Goal: Ask a question

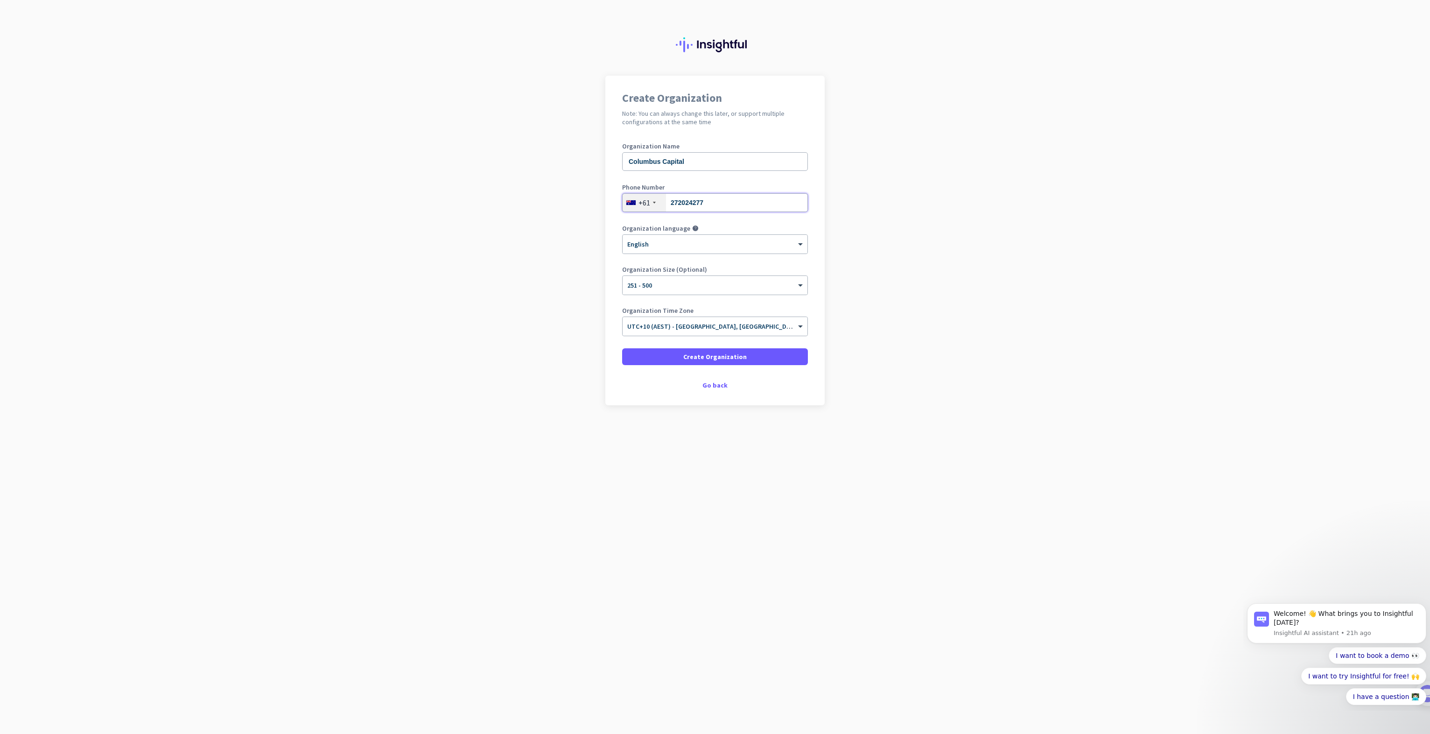
click at [725, 205] on input "272024277" at bounding box center [715, 202] width 186 height 19
click at [723, 192] on div "Phone Number [PHONE_NUMBER]" at bounding box center [715, 202] width 186 height 37
click at [695, 162] on input "Columbus Capital" at bounding box center [715, 161] width 186 height 19
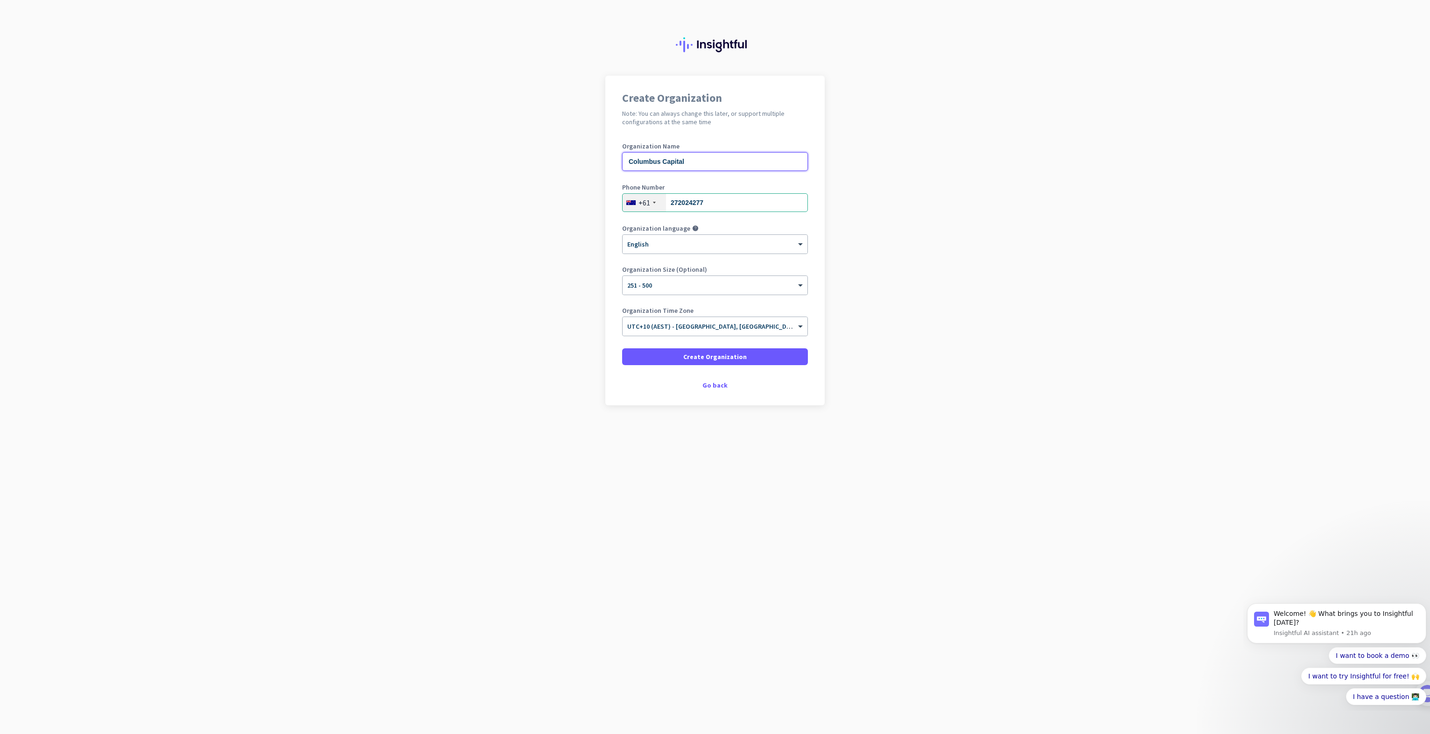
drag, startPoint x: 695, startPoint y: 160, endPoint x: 624, endPoint y: 159, distance: 71.4
click at [624, 159] on input "Columbus Capital" at bounding box center [715, 161] width 186 height 19
type input "CC"
click at [713, 358] on span "Create Organization" at bounding box center [714, 356] width 63 height 9
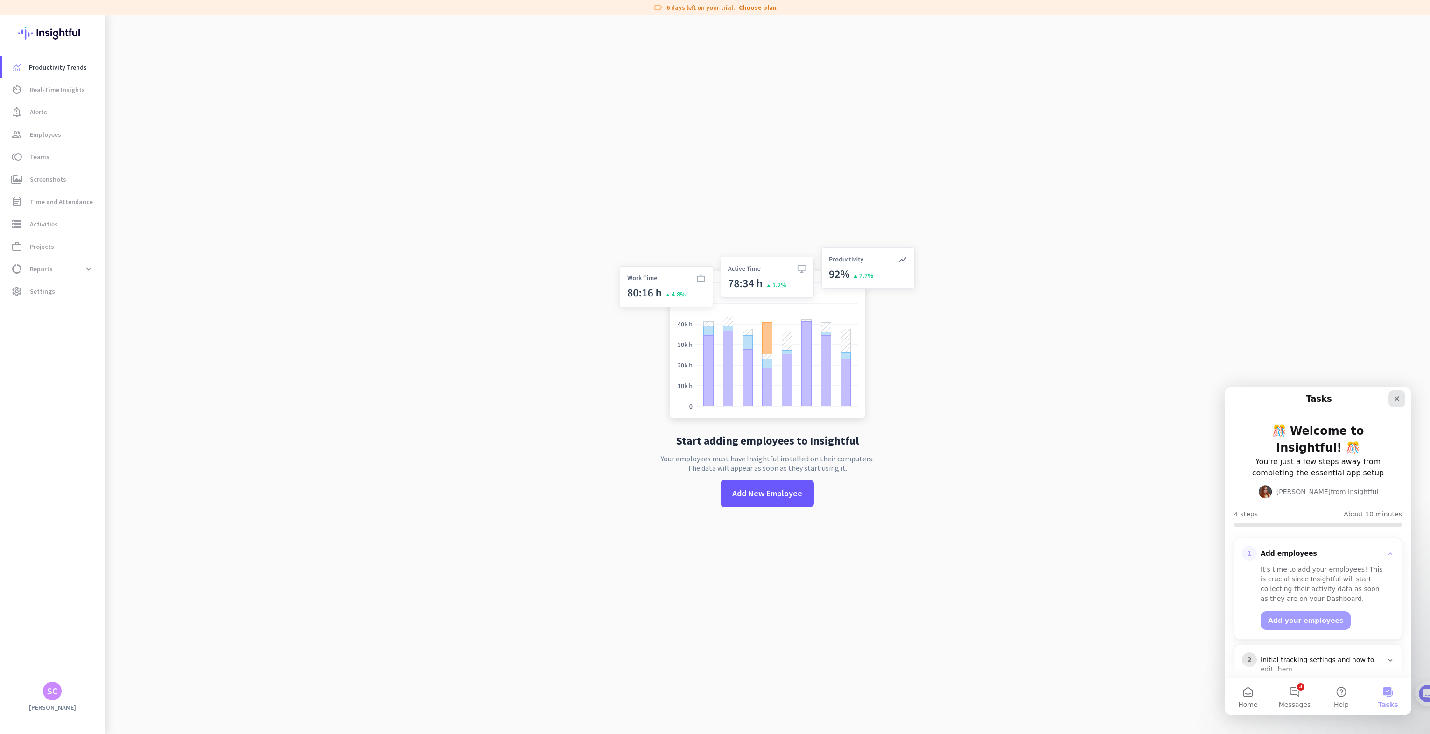
click at [1399, 398] on icon "Close" at bounding box center [1396, 398] width 7 height 7
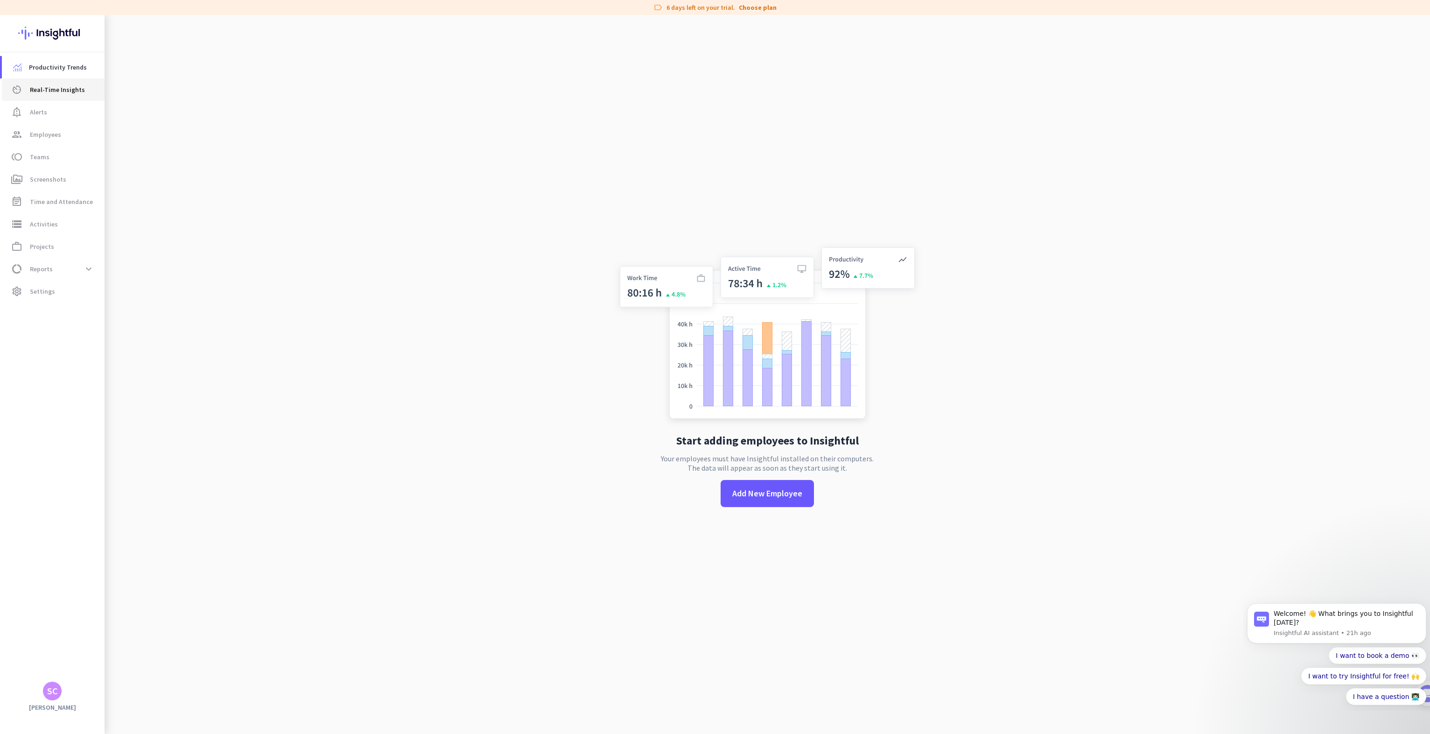
click at [58, 88] on span "Real-Time Insights" at bounding box center [57, 89] width 55 height 11
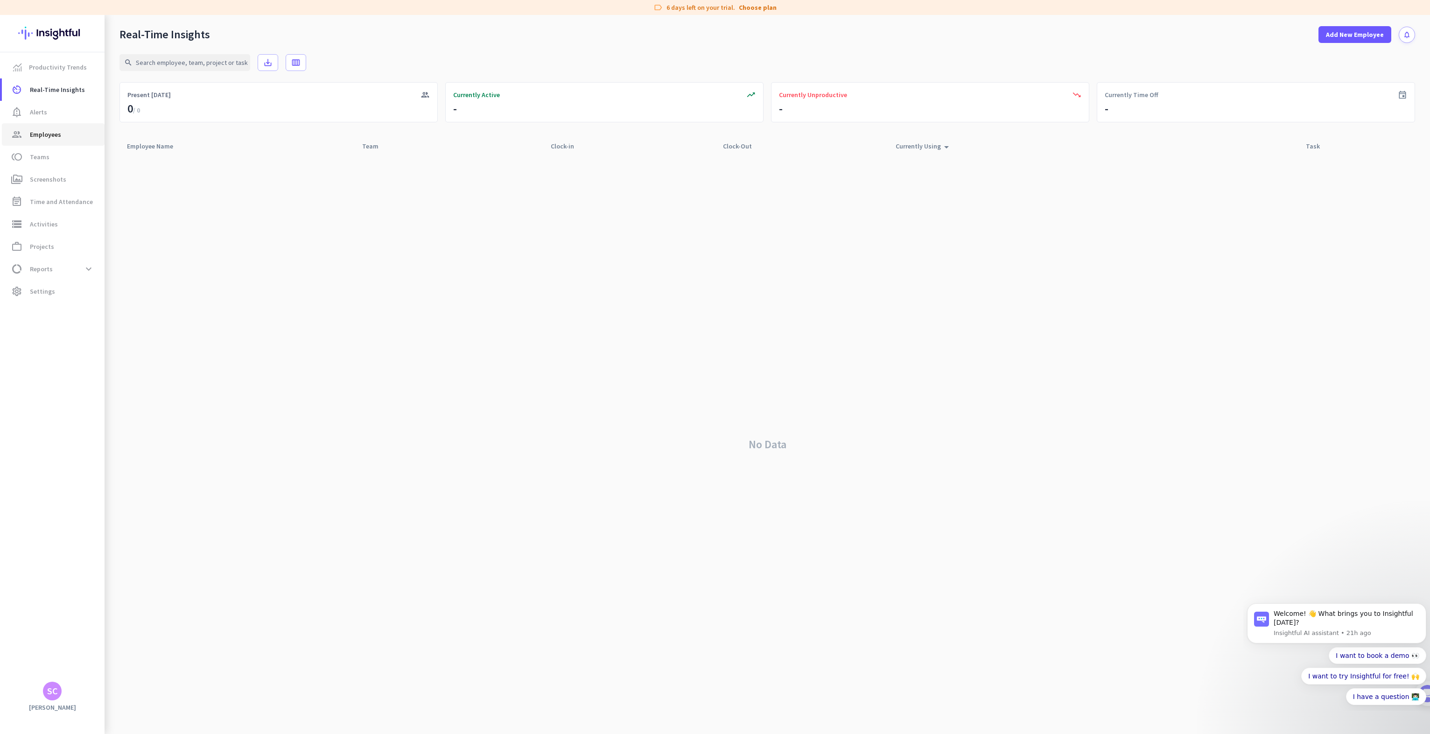
click at [41, 138] on span "Employees" at bounding box center [45, 134] width 31 height 11
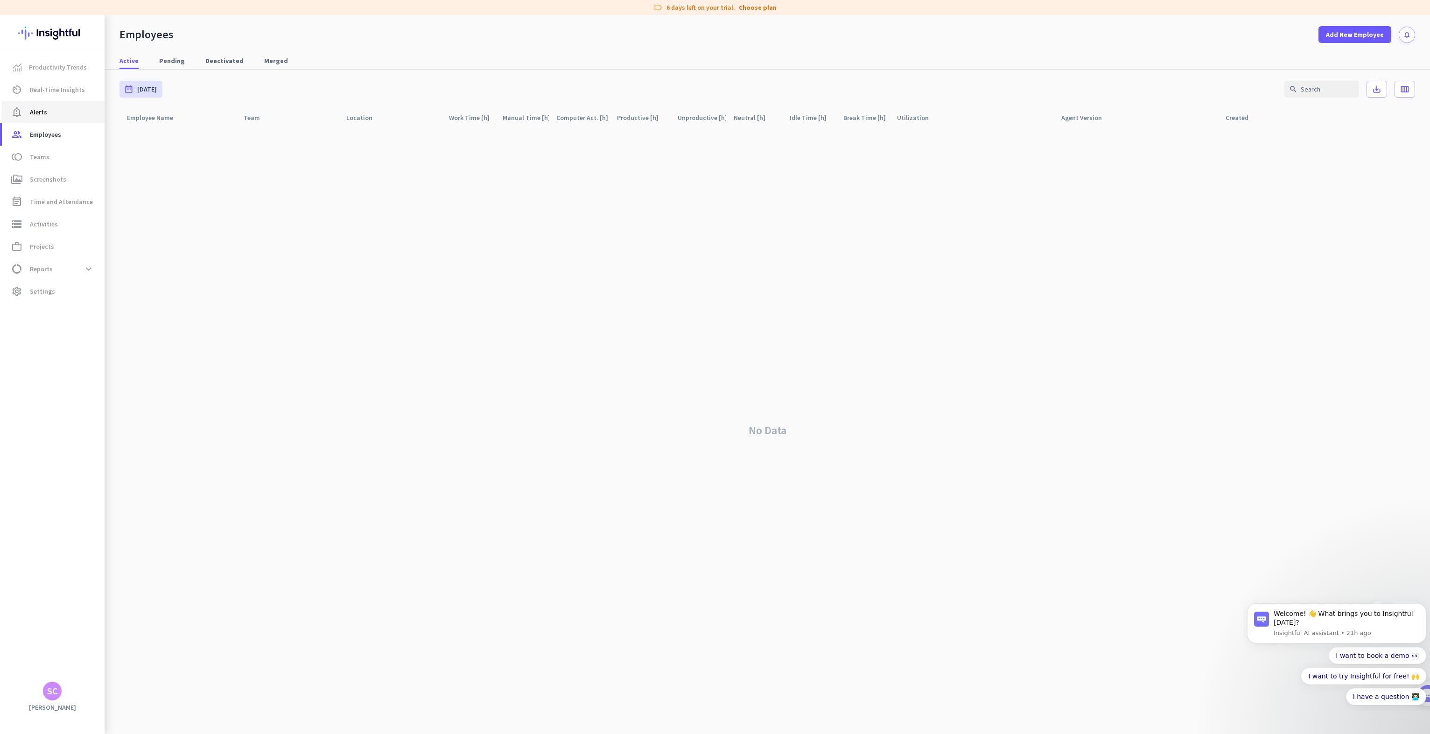
click at [42, 119] on link "notification_important Alerts" at bounding box center [53, 112] width 103 height 22
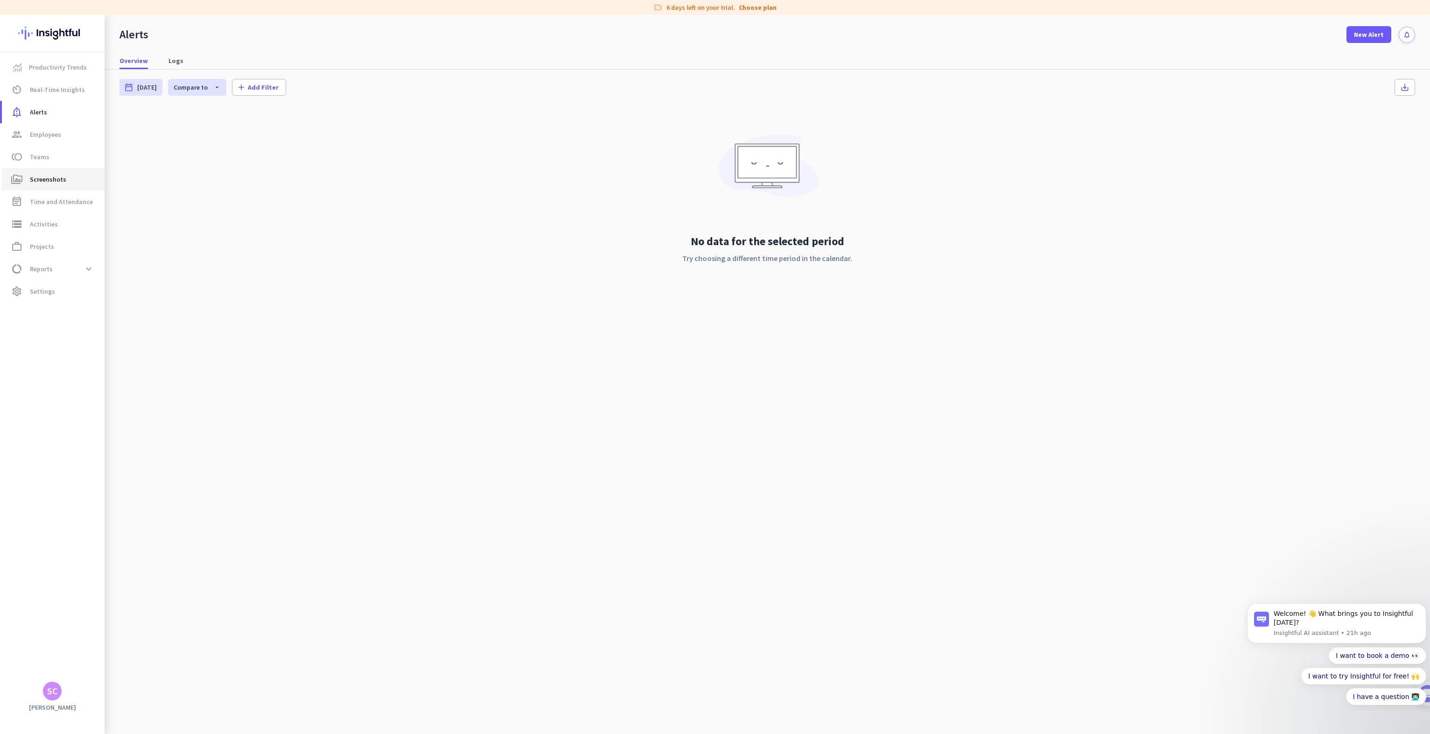
click at [41, 179] on span "Screenshots" at bounding box center [48, 179] width 36 height 11
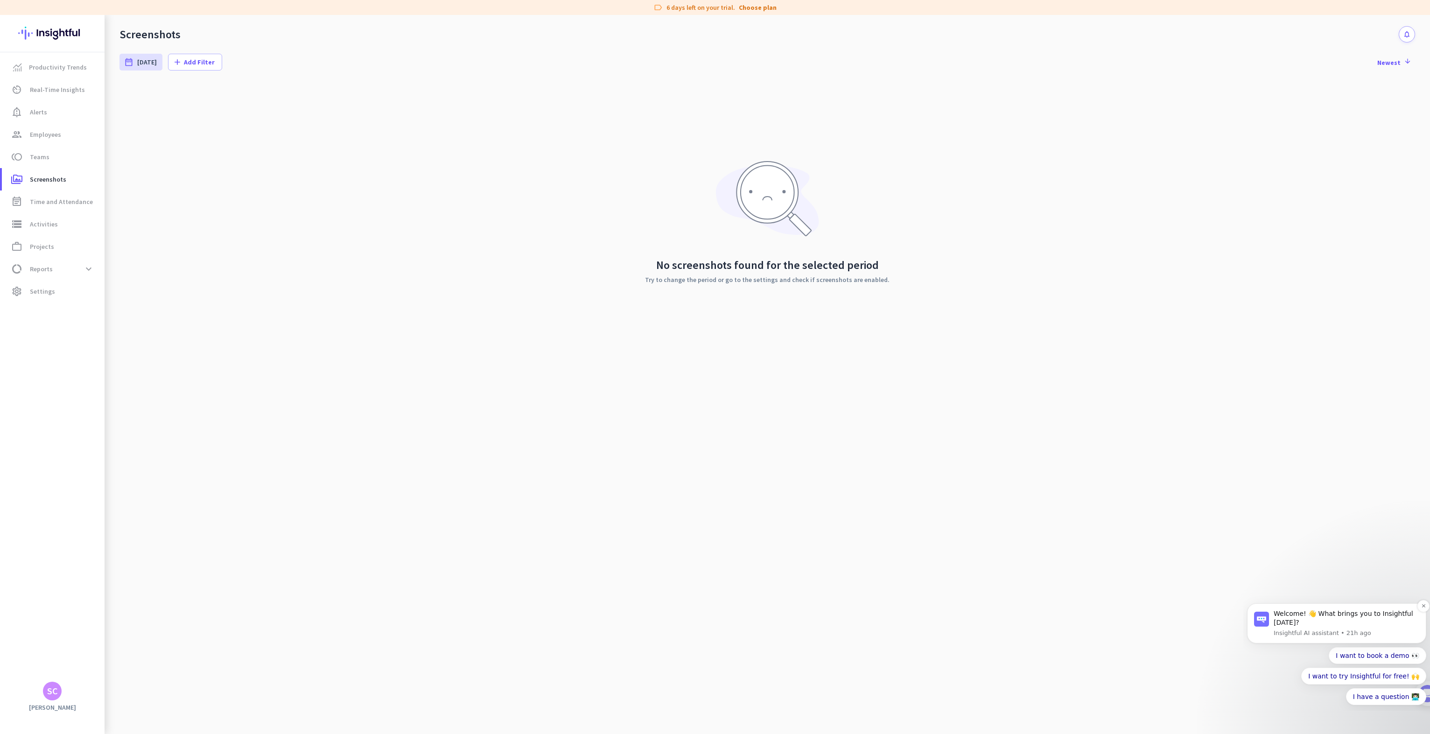
click at [1362, 629] on p "Insightful AI assistant • 21h ago" at bounding box center [1347, 633] width 146 height 8
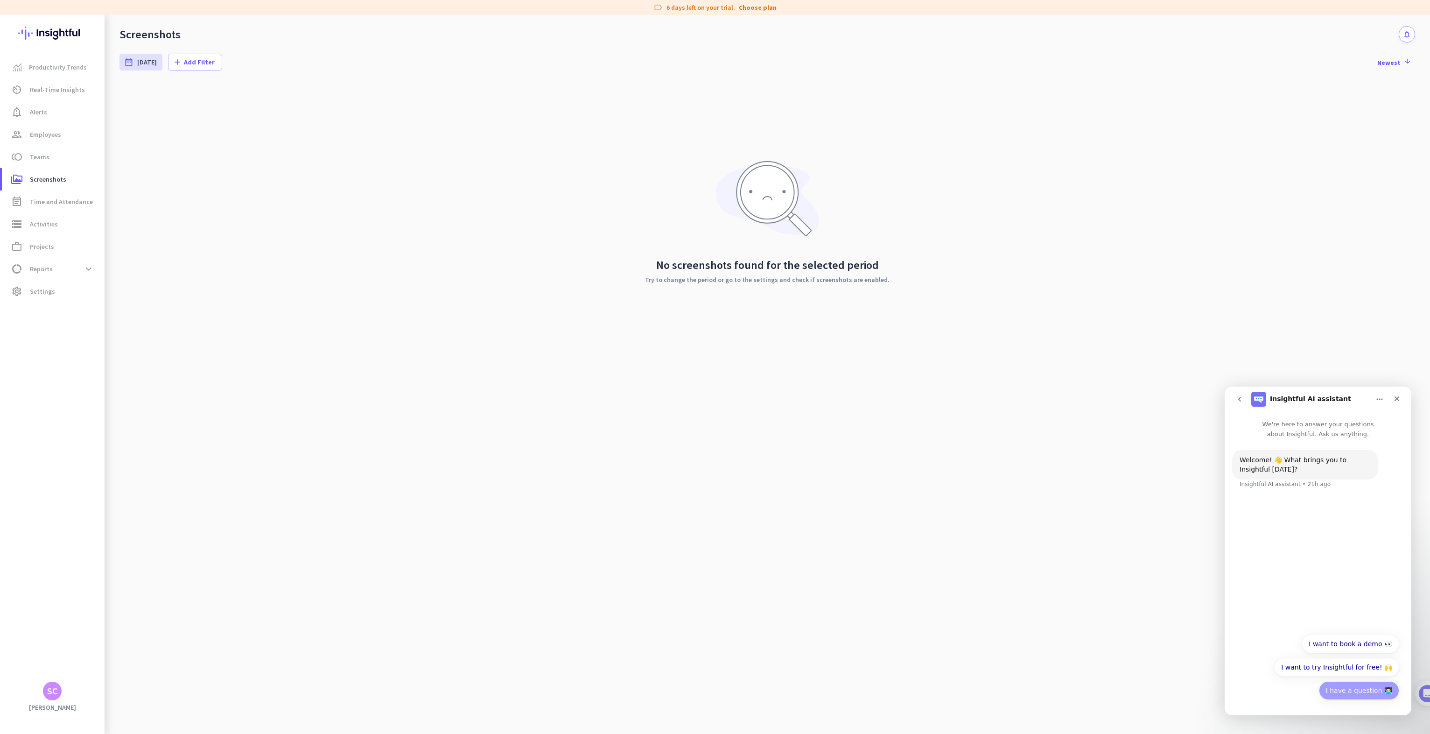
click at [1354, 689] on button "I have a question 👨🏻‍💻" at bounding box center [1359, 690] width 80 height 19
click at [1386, 687] on button "No" at bounding box center [1388, 689] width 23 height 19
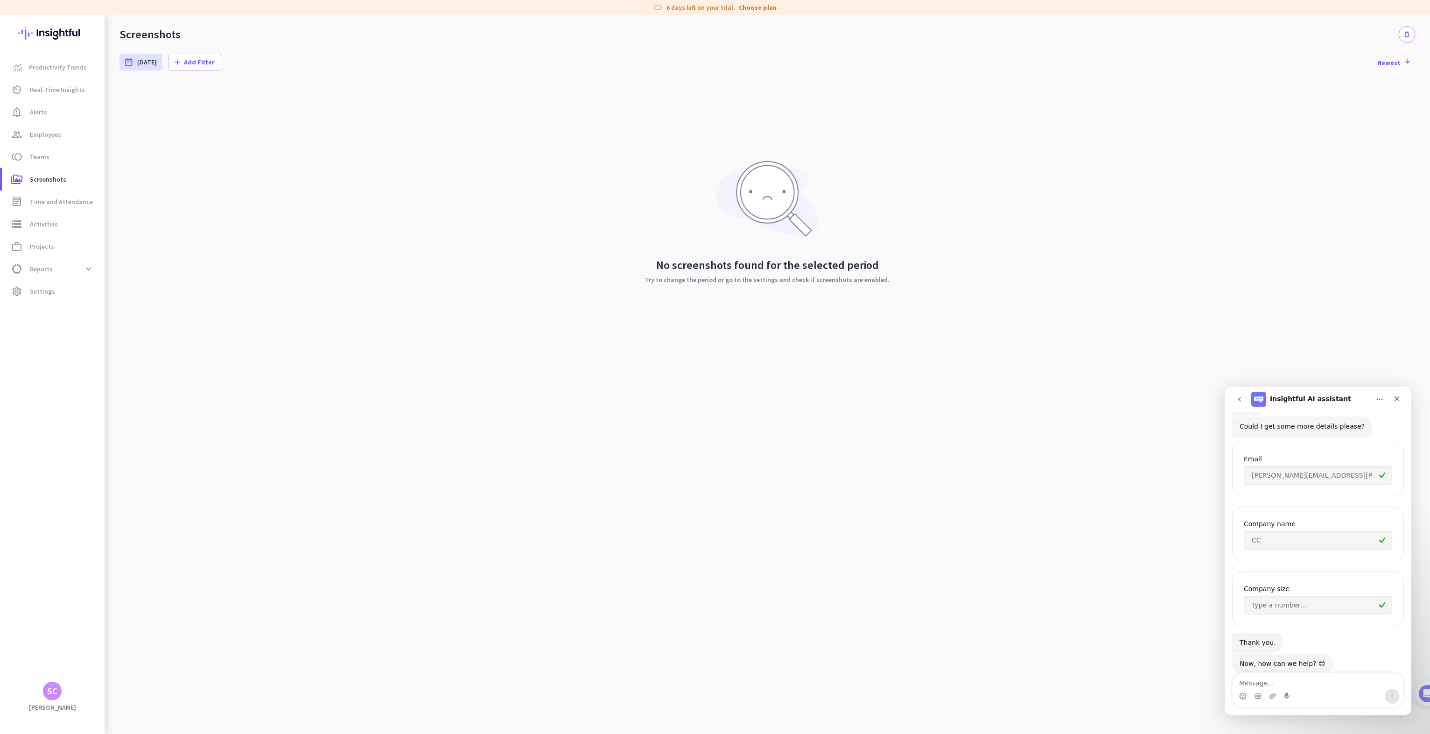
scroll to position [229, 0]
click at [1305, 682] on textarea "Message…" at bounding box center [1318, 681] width 171 height 16
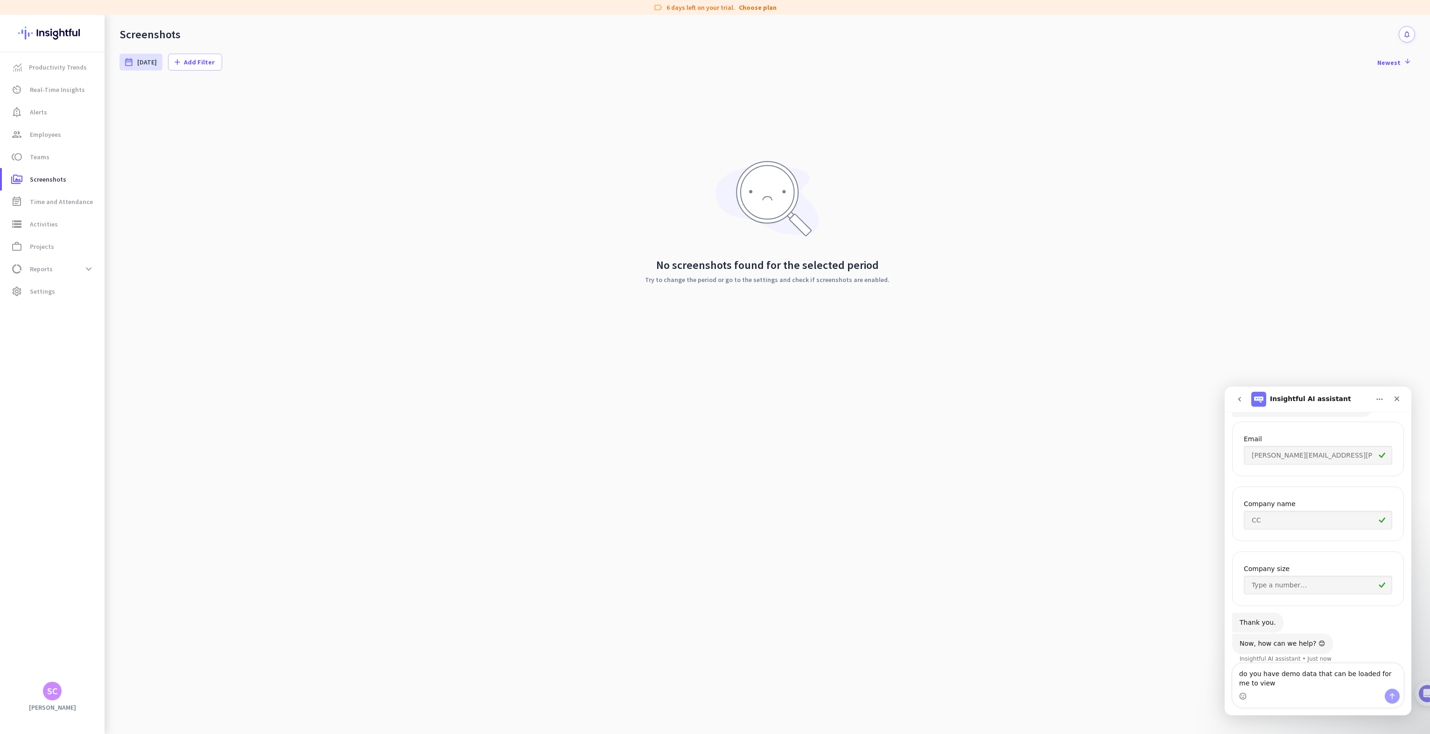
scroll to position [239, 0]
type textarea "do you have demo data that can be loaded for me to view the system before i loa…"
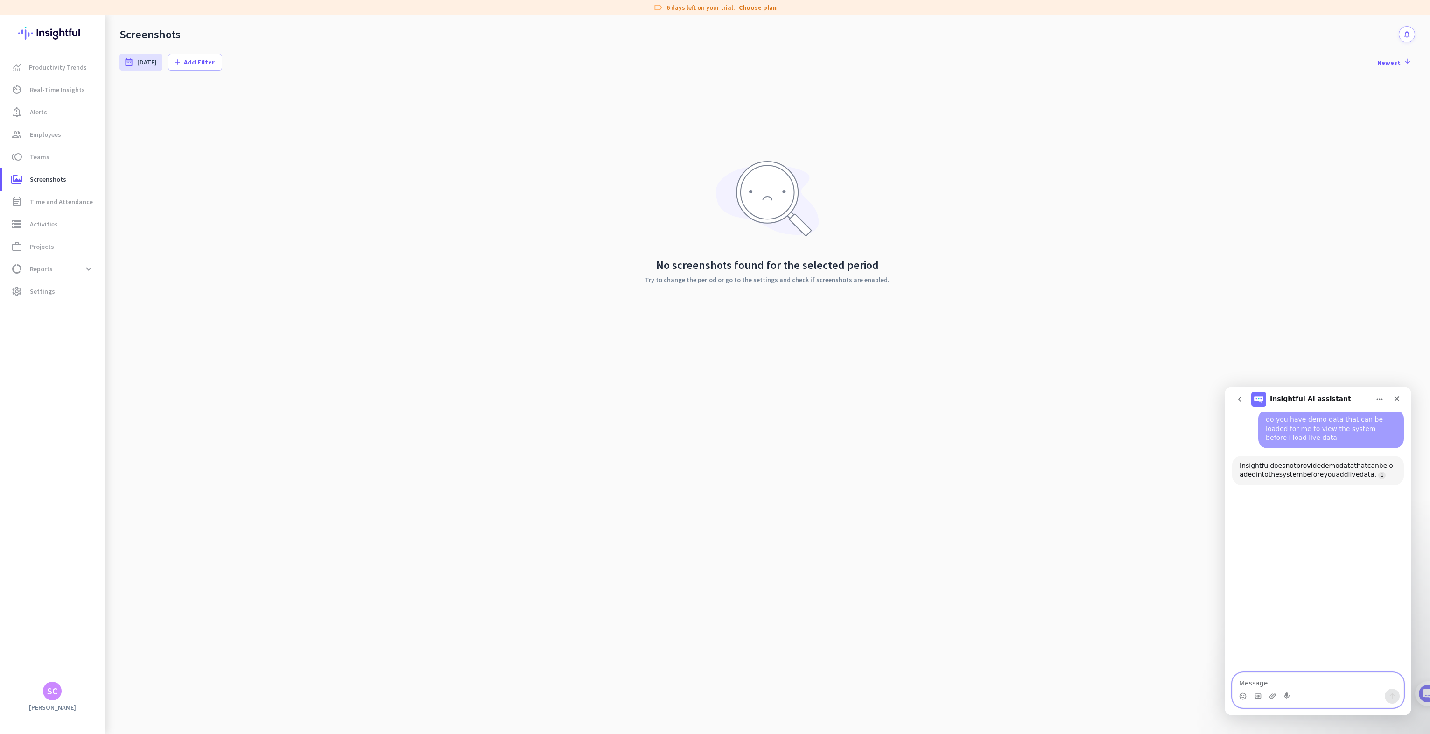
scroll to position [480, 0]
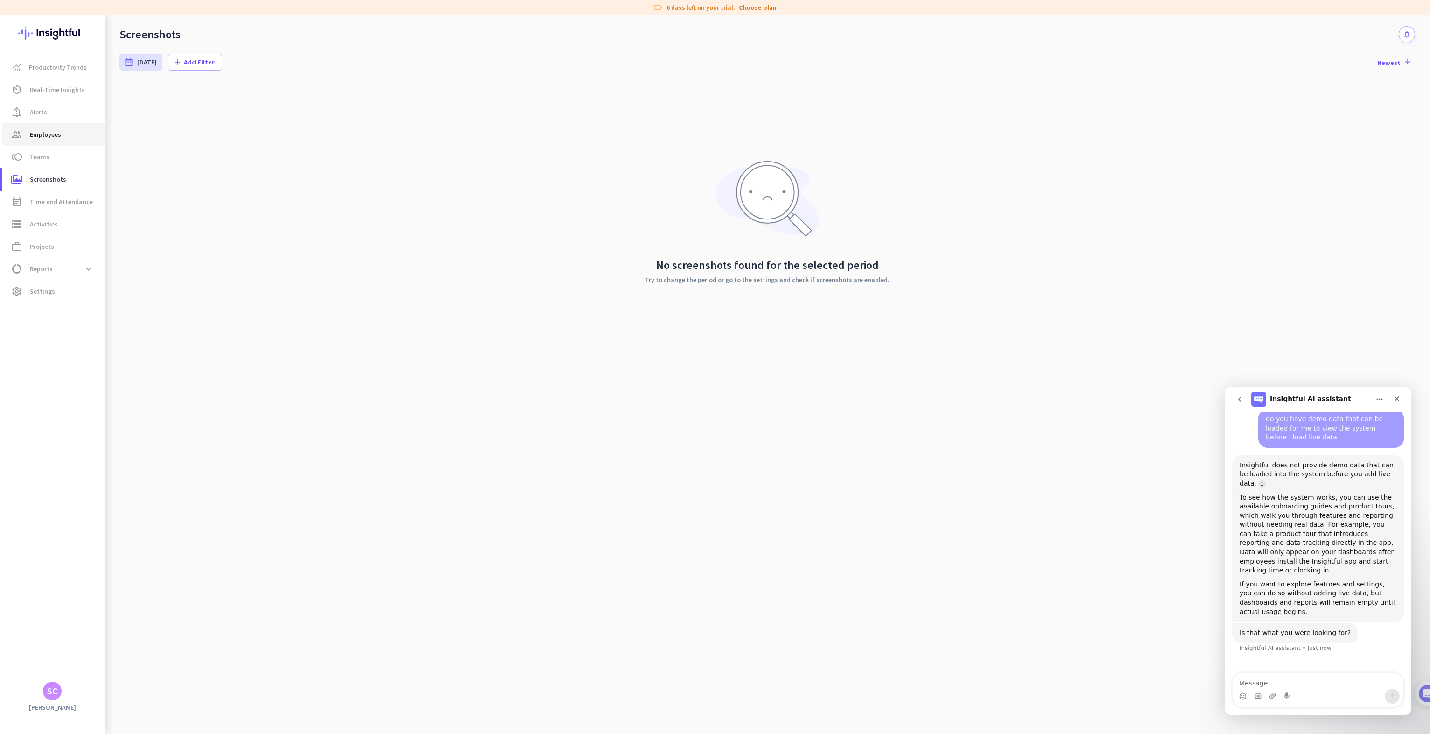
click at [41, 130] on span "Employees" at bounding box center [45, 134] width 31 height 11
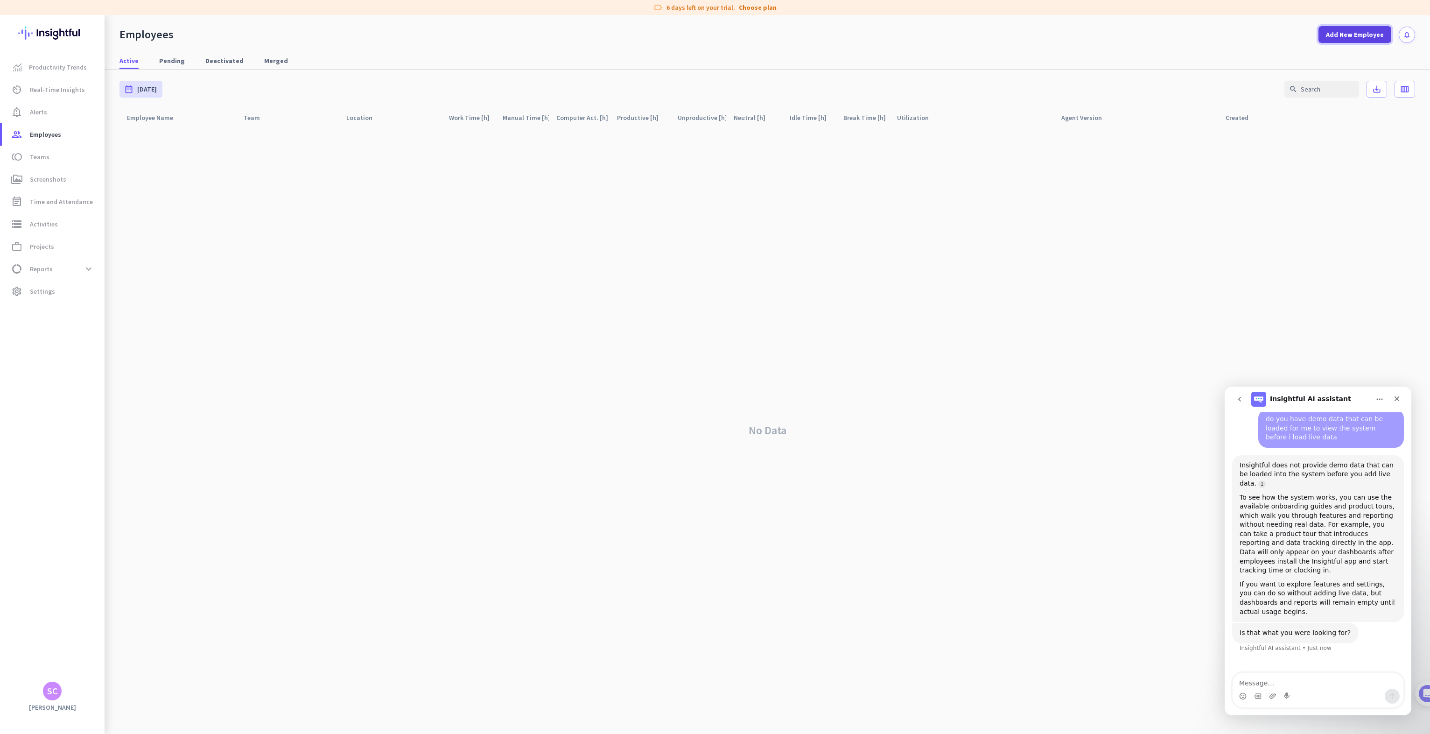
click at [1329, 31] on span at bounding box center [1355, 34] width 73 height 22
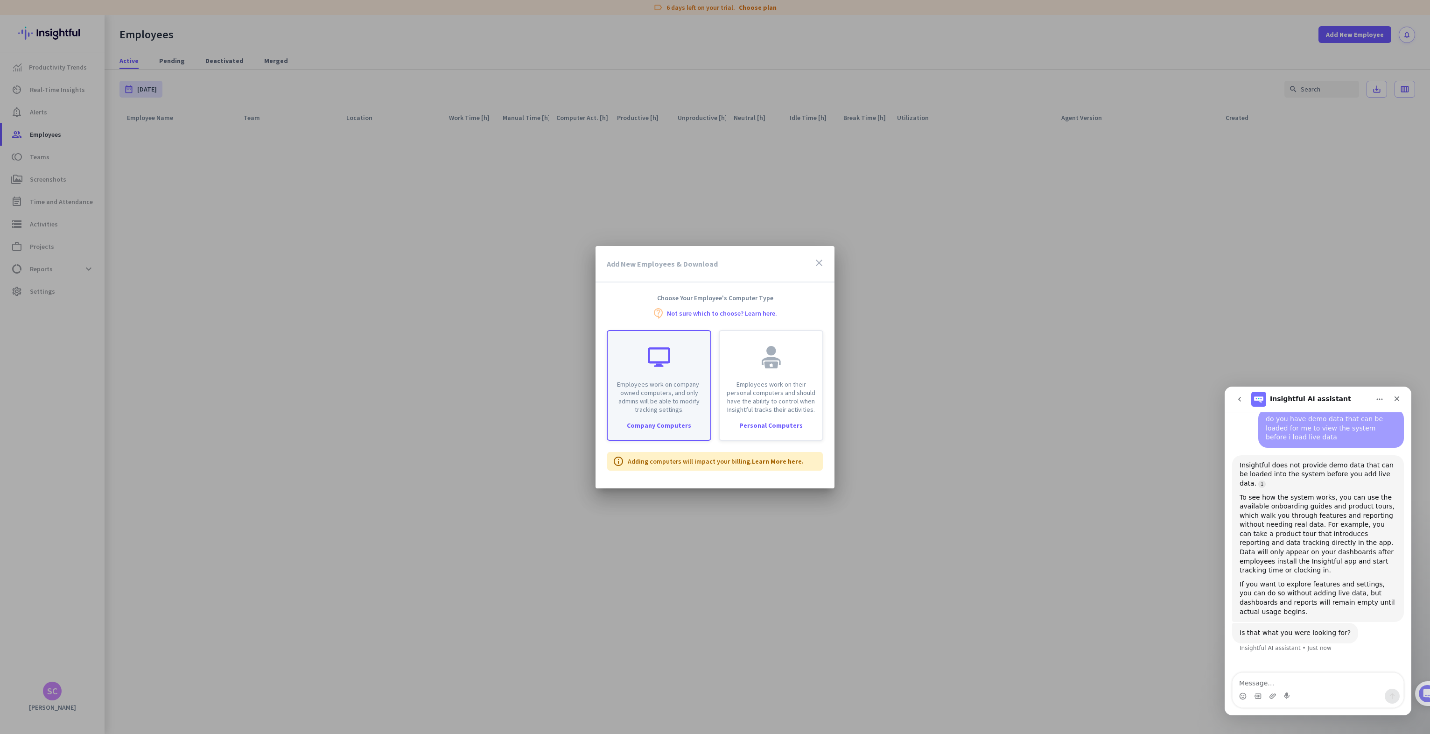
click at [674, 368] on div "Employees work on company-owned computers, and only admins will be able to modi…" at bounding box center [659, 372] width 103 height 83
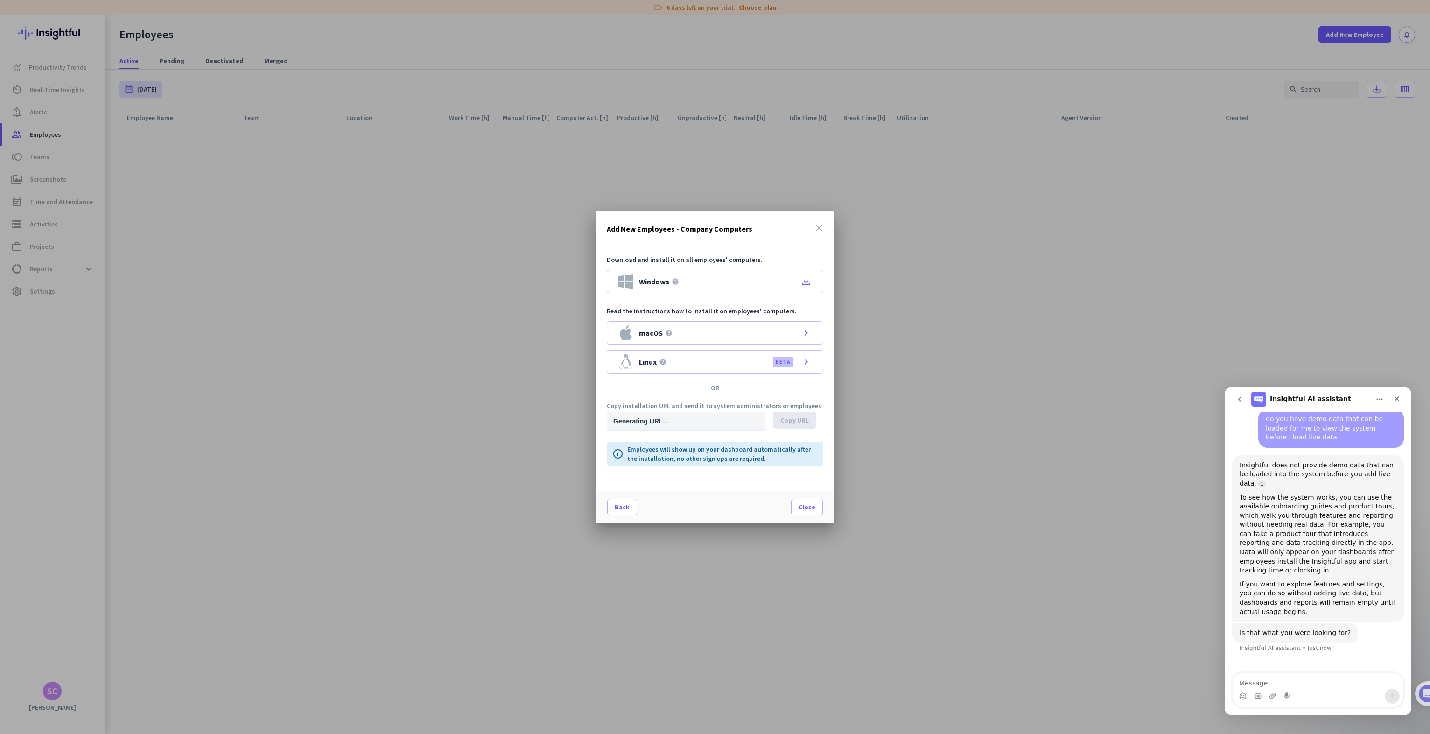
type input "https://app.insightful.io/#/installation/company?token=eyJhbGciOiJIUzI1NiIsInR5…"
click at [695, 285] on div "Windows help file_download" at bounding box center [715, 281] width 217 height 23
click at [1398, 399] on icon "Close" at bounding box center [1397, 398] width 5 height 5
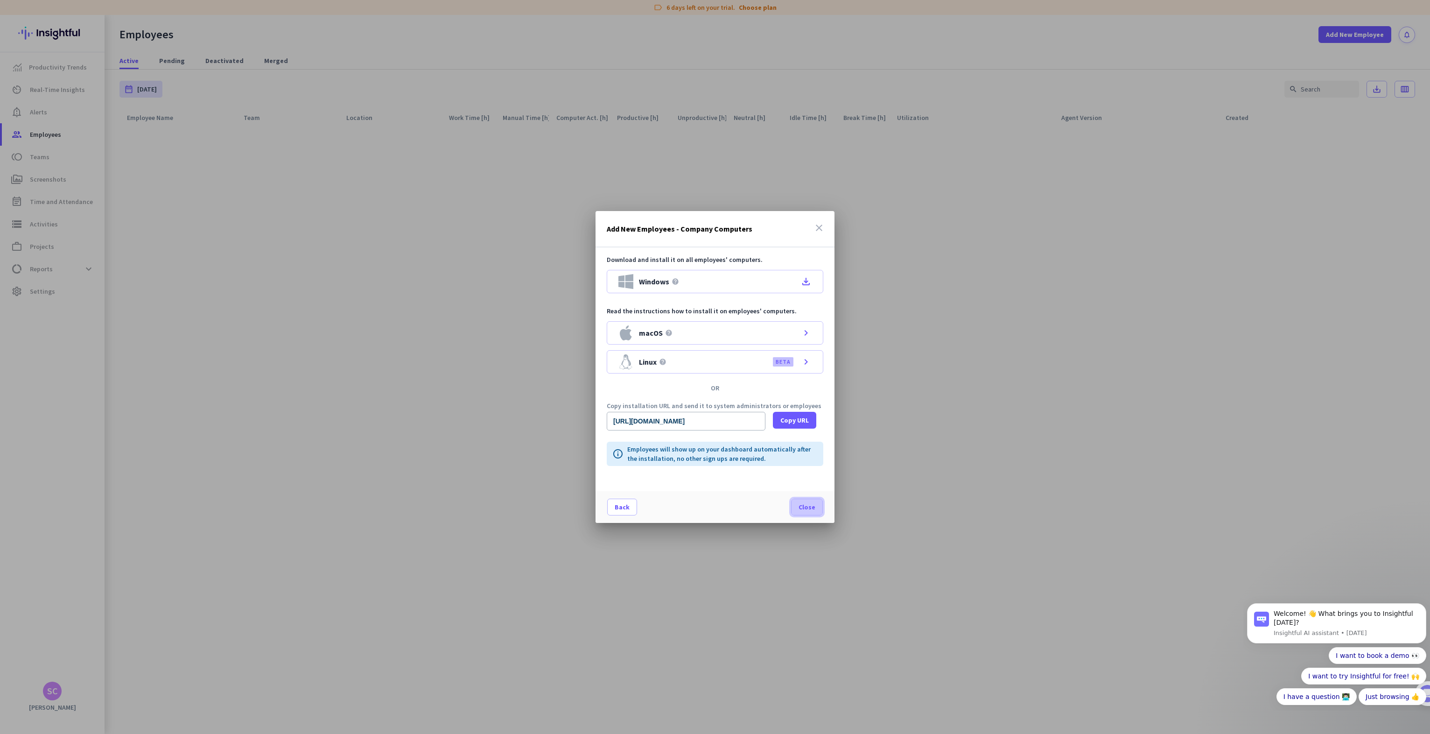
click at [811, 506] on span "Close" at bounding box center [807, 506] width 17 height 9
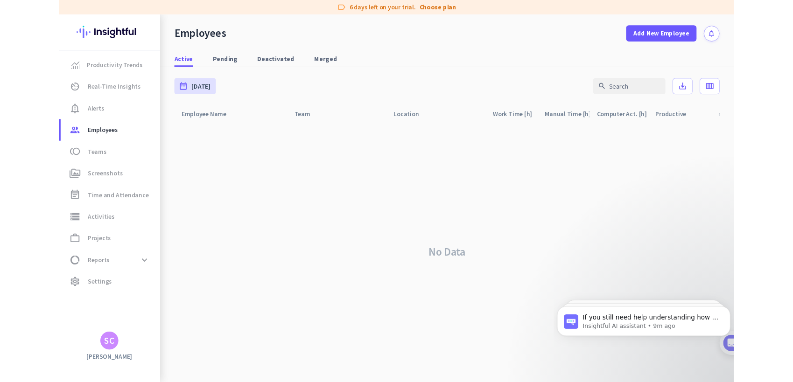
scroll to position [1, 0]
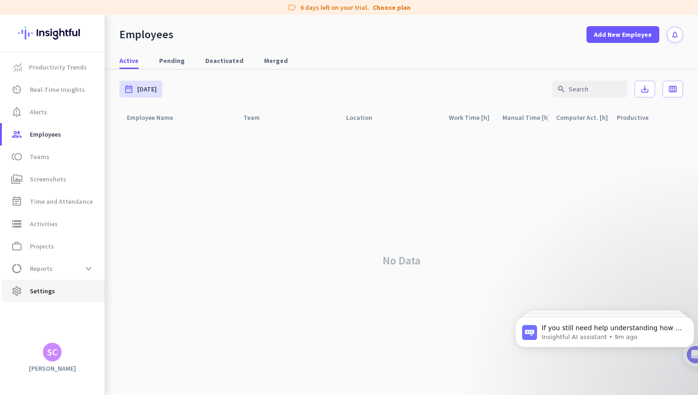
click at [54, 297] on link "settings Settings" at bounding box center [53, 291] width 103 height 22
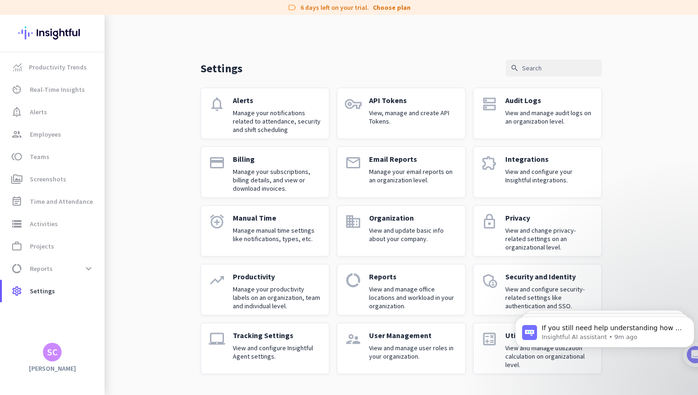
click at [218, 262] on div "notifications Alerts Manage your notifications related to attendance, security …" at bounding box center [401, 231] width 401 height 287
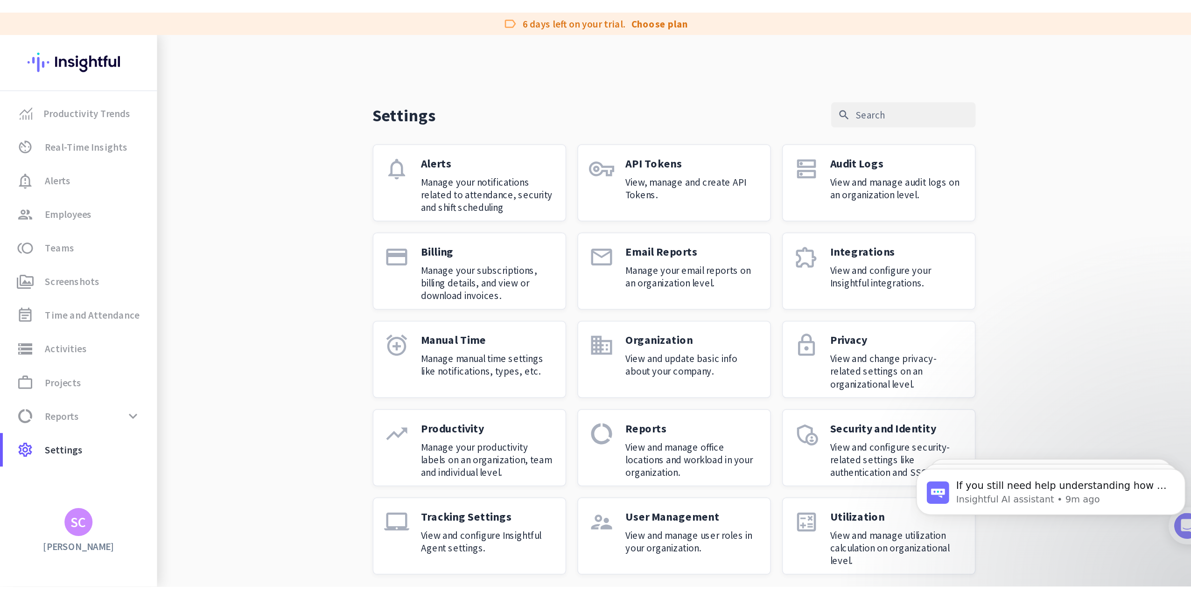
scroll to position [1, 0]
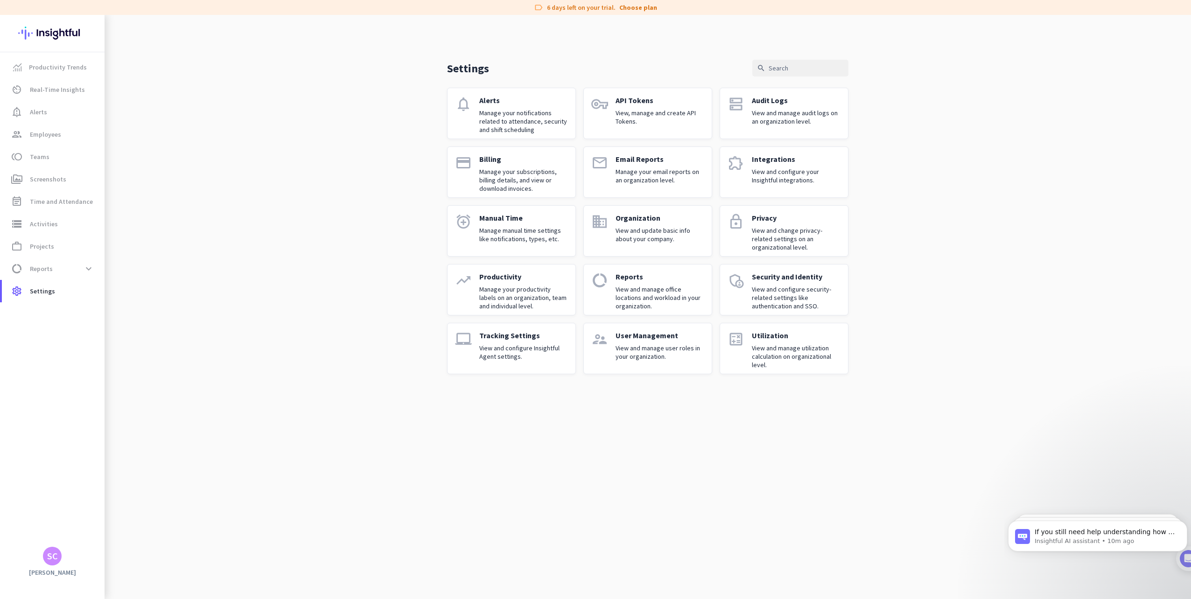
click at [54, 556] on div "SC" at bounding box center [52, 556] width 11 height 9
click at [96, 510] on span "Organizations" at bounding box center [101, 505] width 71 height 17
click at [100, 492] on span "Personal Settings" at bounding box center [102, 488] width 56 height 8
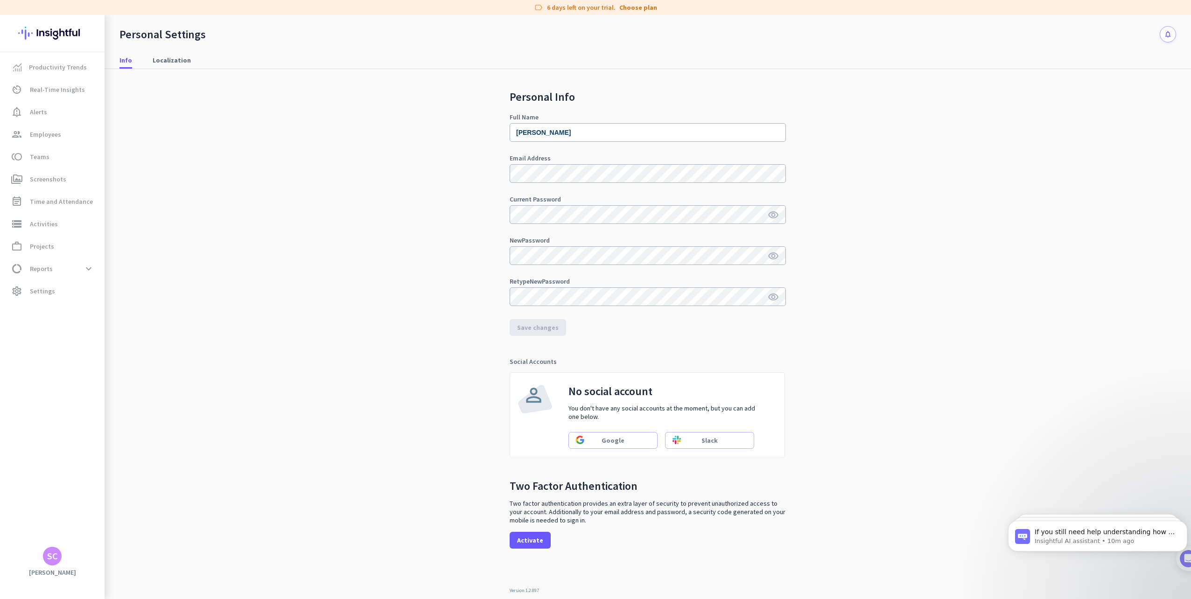
click at [56, 556] on div "SC" at bounding box center [52, 556] width 11 height 9
click at [87, 510] on span "Organizations" at bounding box center [101, 505] width 71 height 17
click at [152, 511] on h3 "CC" at bounding box center [149, 507] width 17 height 7
click at [1171, 37] on icon "notifications" at bounding box center [1168, 34] width 8 height 8
click at [1103, 278] on div at bounding box center [595, 299] width 1191 height 599
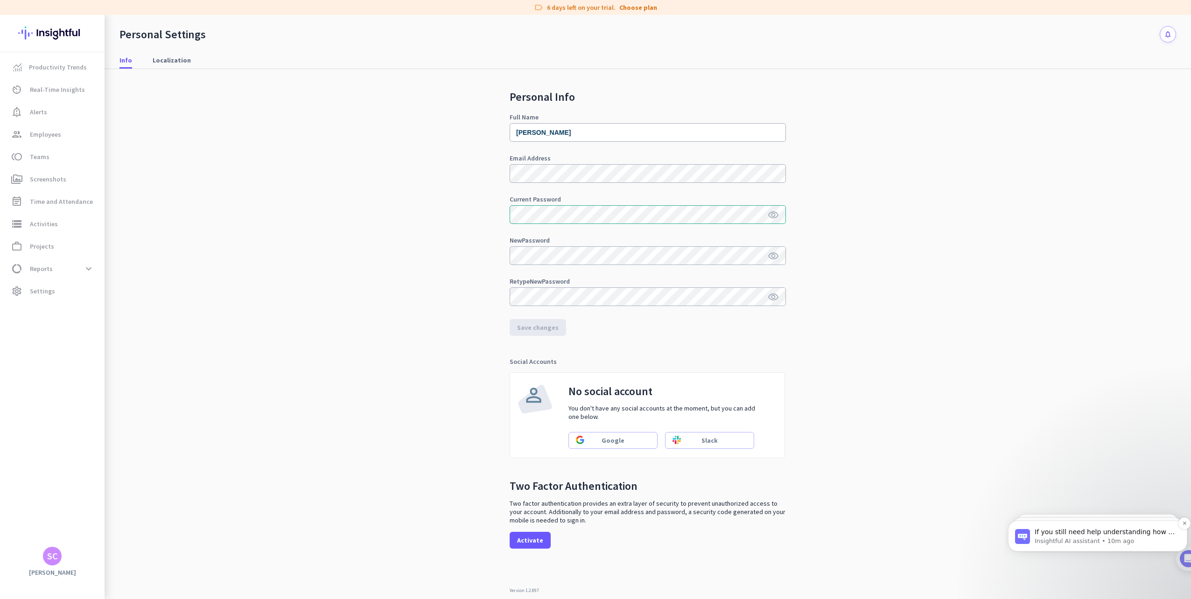
click at [1130, 535] on p "If you still need help understanding how to explore the system without live dat…" at bounding box center [1105, 532] width 141 height 9
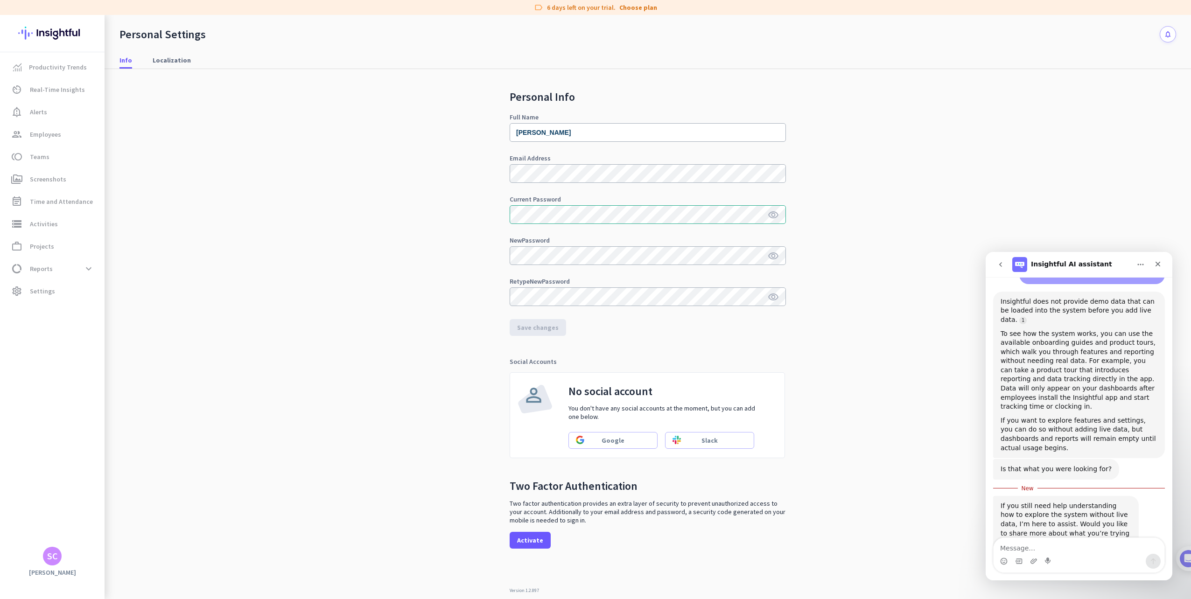
scroll to position [527, 0]
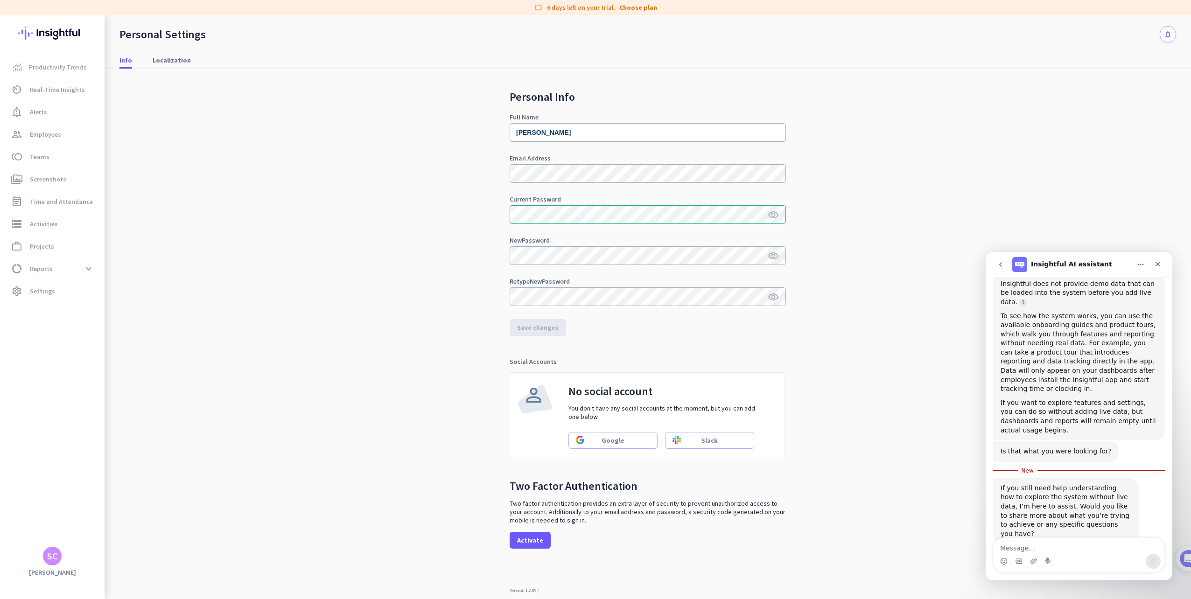
click at [1083, 553] on textarea "Message…" at bounding box center [1079, 546] width 171 height 16
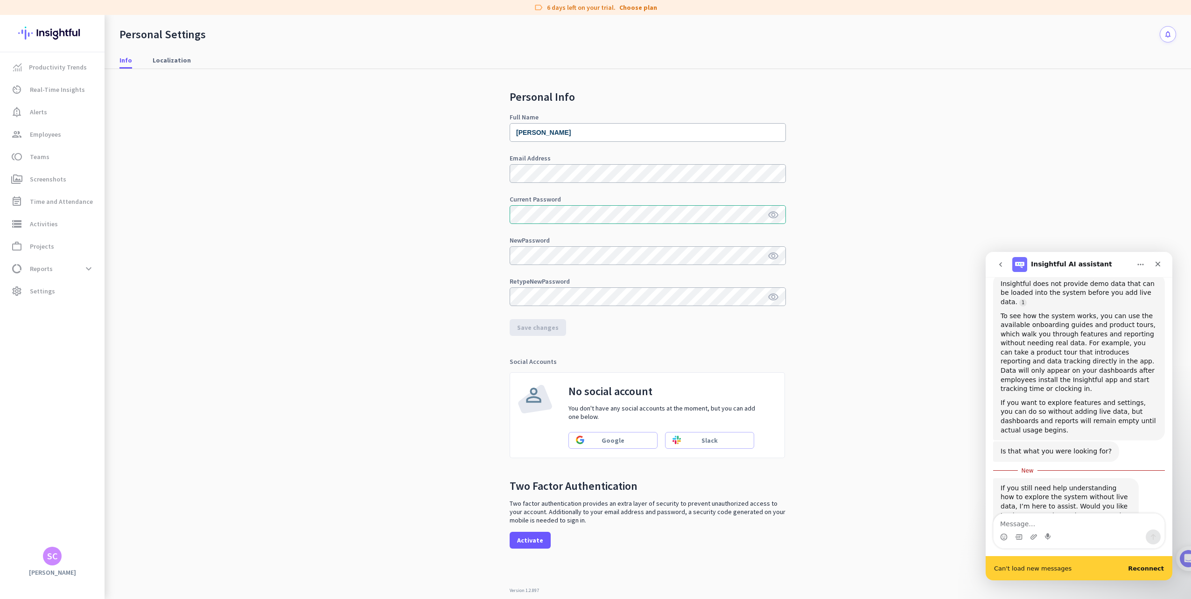
scroll to position [551, 0]
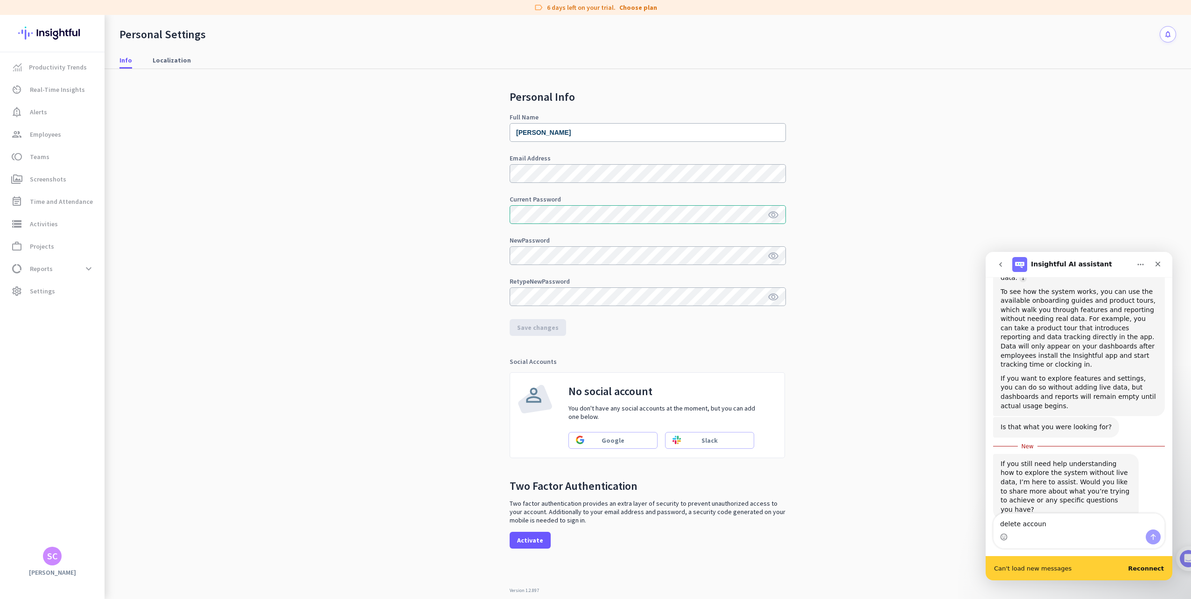
type textarea "delete account"
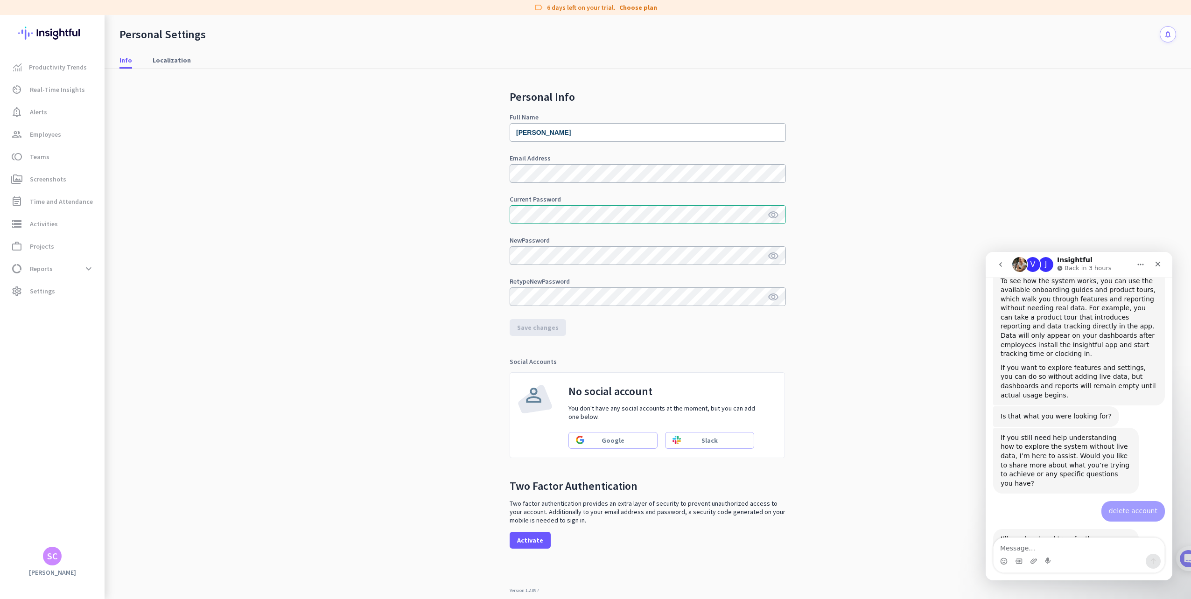
scroll to position [621, 0]
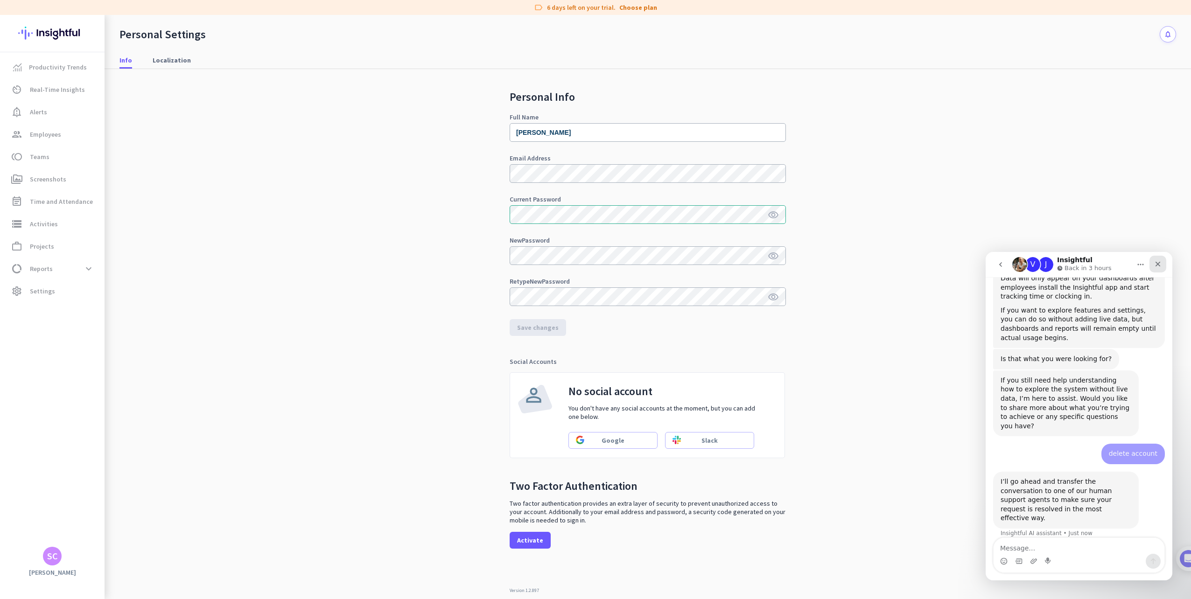
drag, startPoint x: 1158, startPoint y: 271, endPoint x: 2145, endPoint y: 521, distance: 1018.1
click at [1158, 271] on div "Close" at bounding box center [1158, 264] width 17 height 17
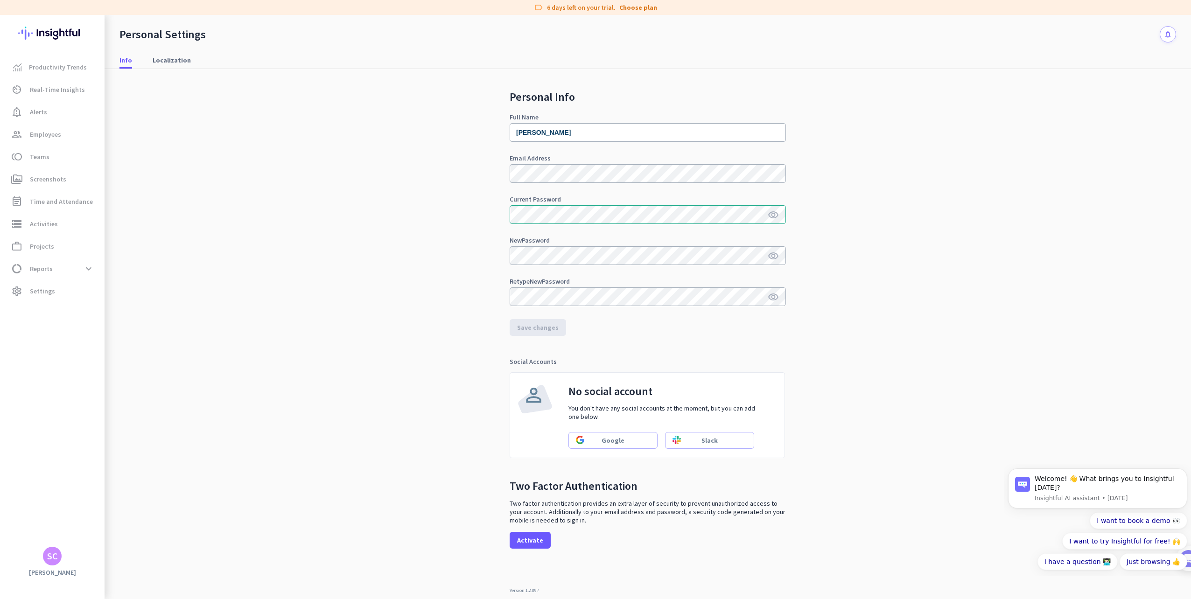
scroll to position [0, 0]
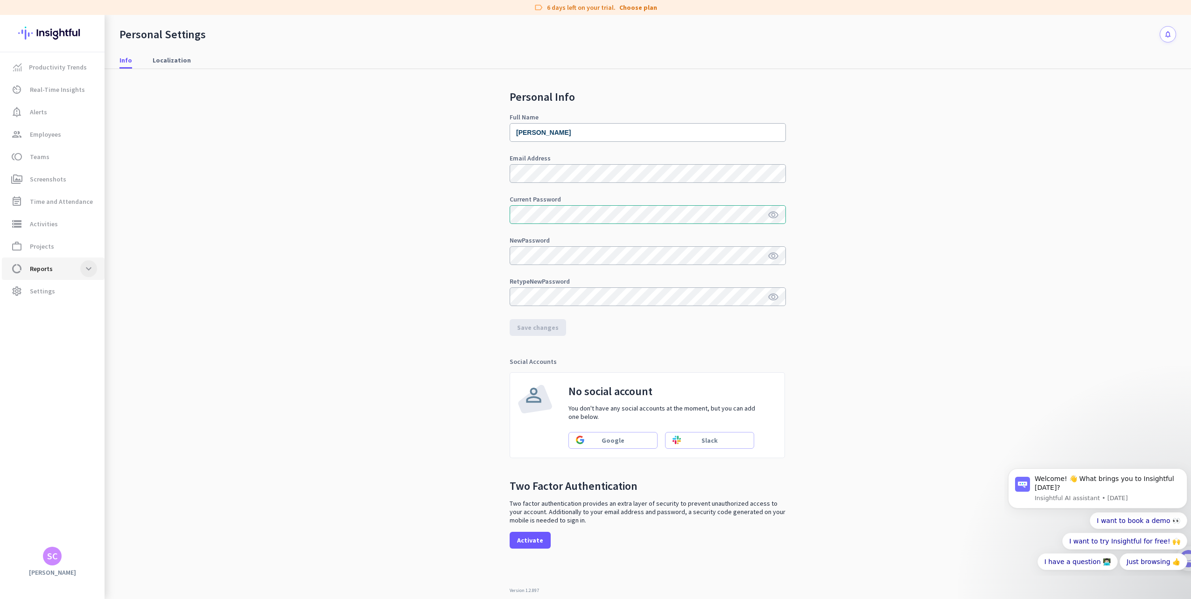
click at [90, 270] on span at bounding box center [88, 268] width 17 height 17
click at [44, 291] on span "Settings" at bounding box center [42, 291] width 25 height 11
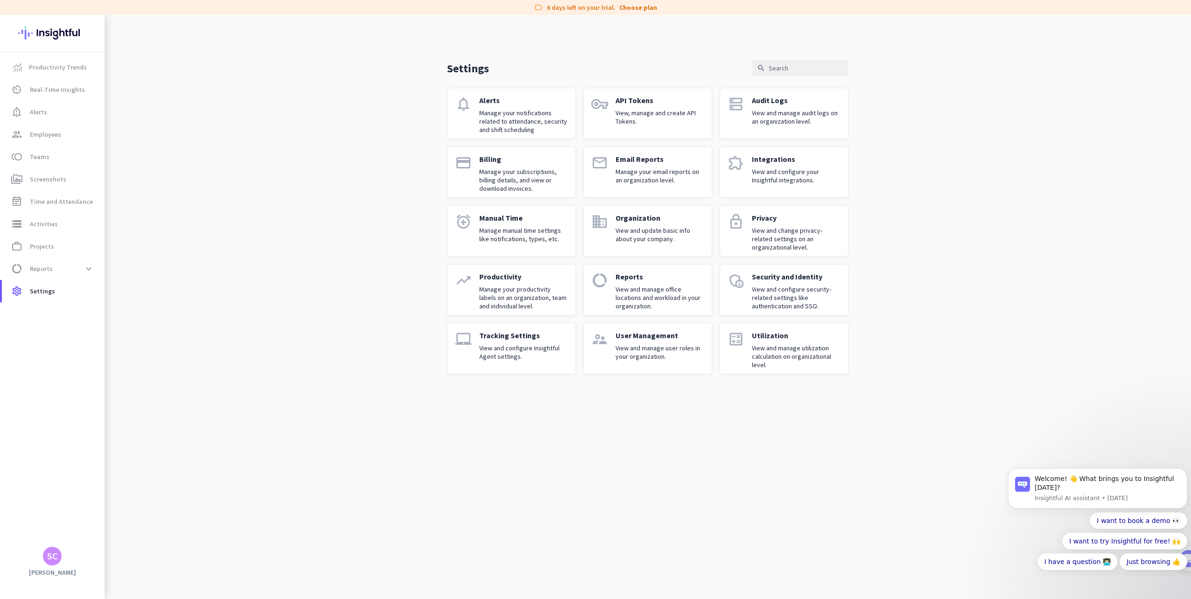
click at [623, 356] on p "View and manage user roles in your organization." at bounding box center [660, 352] width 89 height 17
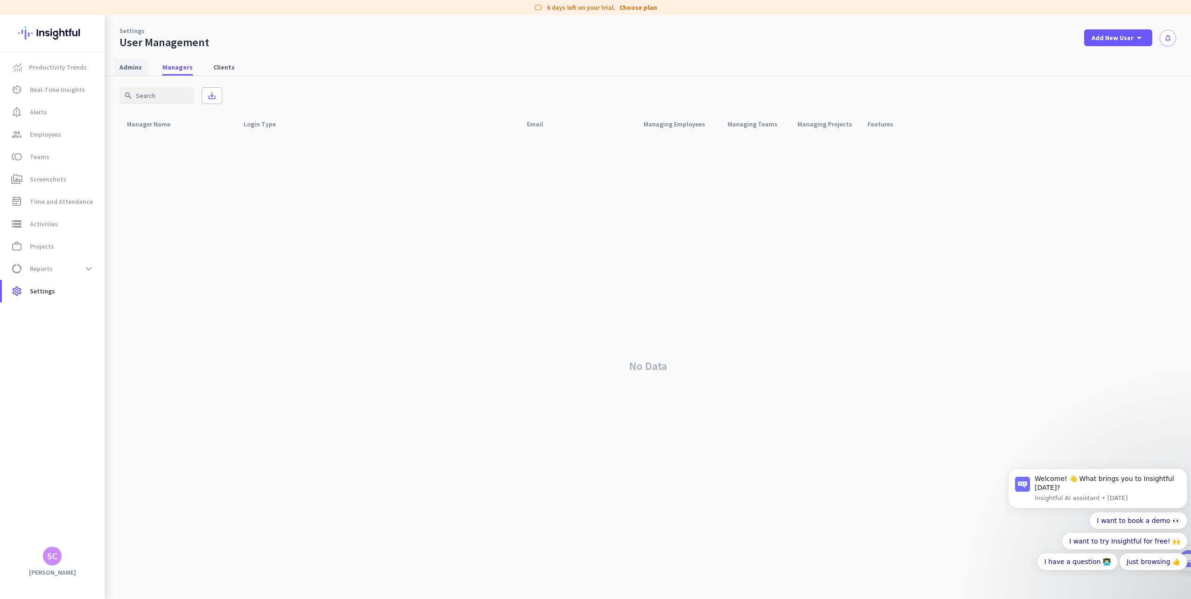
click at [132, 69] on span "Admins" at bounding box center [131, 67] width 22 height 9
click at [1161, 148] on span at bounding box center [1162, 147] width 22 height 22
click at [753, 253] on div at bounding box center [595, 299] width 1191 height 599
click at [42, 297] on link "settings Settings" at bounding box center [53, 291] width 103 height 22
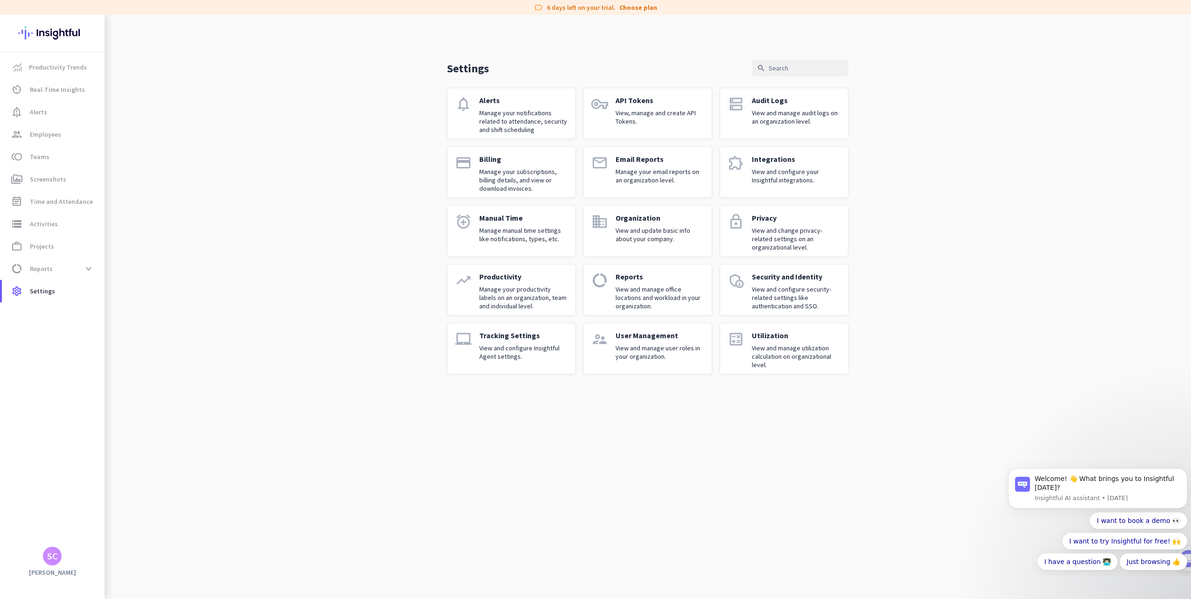
click at [636, 232] on p "View and update basic info about your company." at bounding box center [660, 234] width 89 height 17
